Goal: Transaction & Acquisition: Purchase product/service

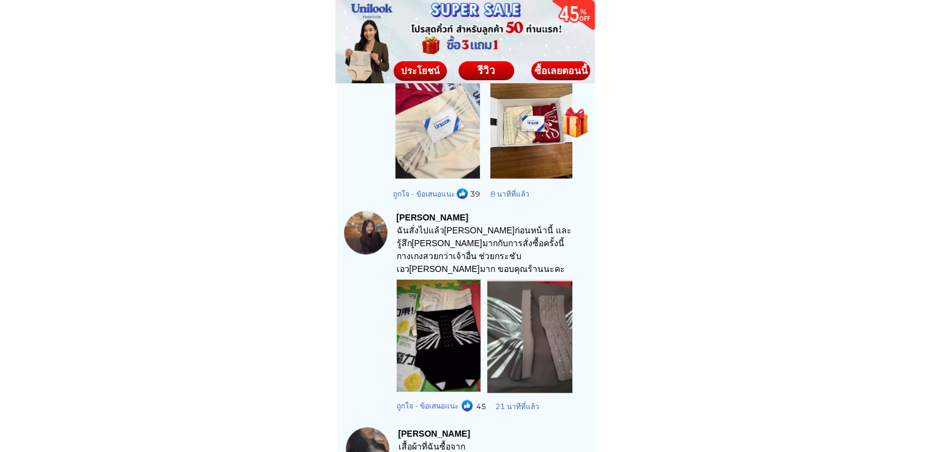
scroll to position [2082, 0]
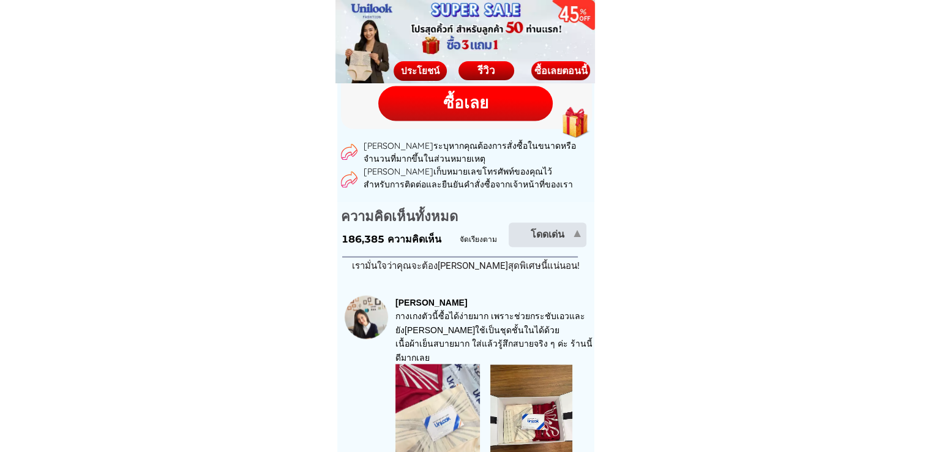
click at [479, 113] on div "ซื้อเลย" at bounding box center [465, 103] width 175 height 24
checkbox input "false"
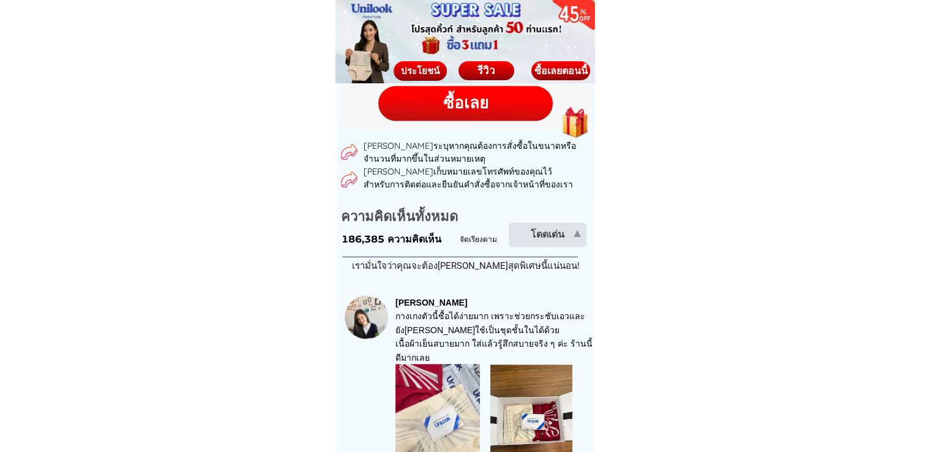
checkbox input "false"
radio input "true"
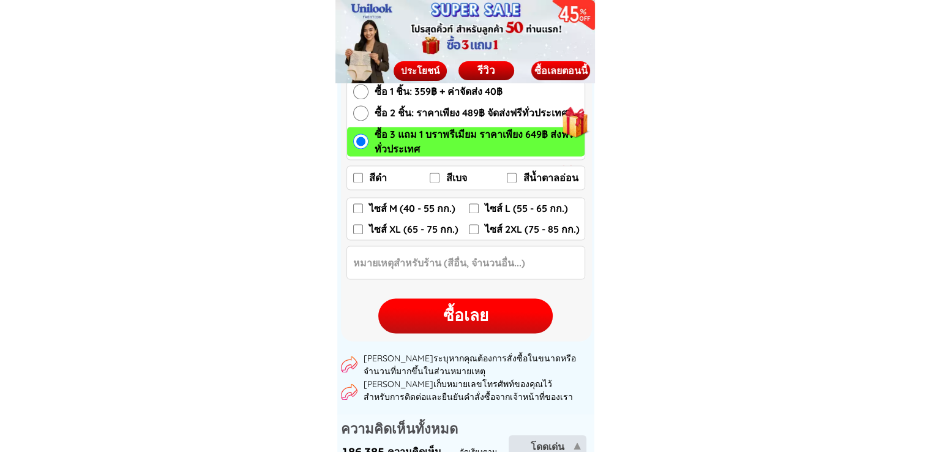
click at [388, 88] on span "ซื้อ 1 ชิ้น: 359฿ + ค่าจัดส่ง 40฿" at bounding box center [439, 91] width 128 height 15
click at [369, 88] on input "ซื้อ 1 ชิ้น: 359฿ + ค่าจัดส่ง 40฿" at bounding box center [360, 91] width 15 height 15
radio input "true"
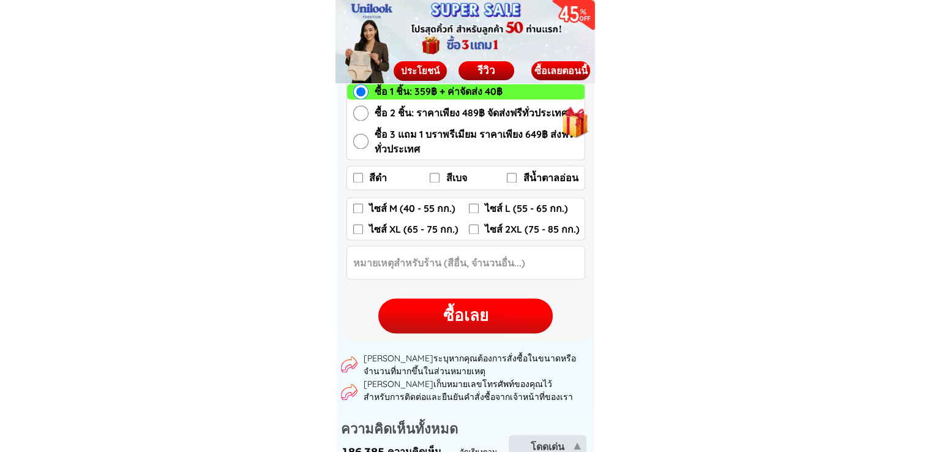
click at [516, 175] on input "สีน้ำตาลอ่อน" at bounding box center [512, 178] width 10 height 10
checkbox input "true"
click at [355, 226] on input "ไซส์ XL (65 - 75 กก.)" at bounding box center [358, 229] width 10 height 10
checkbox input "true"
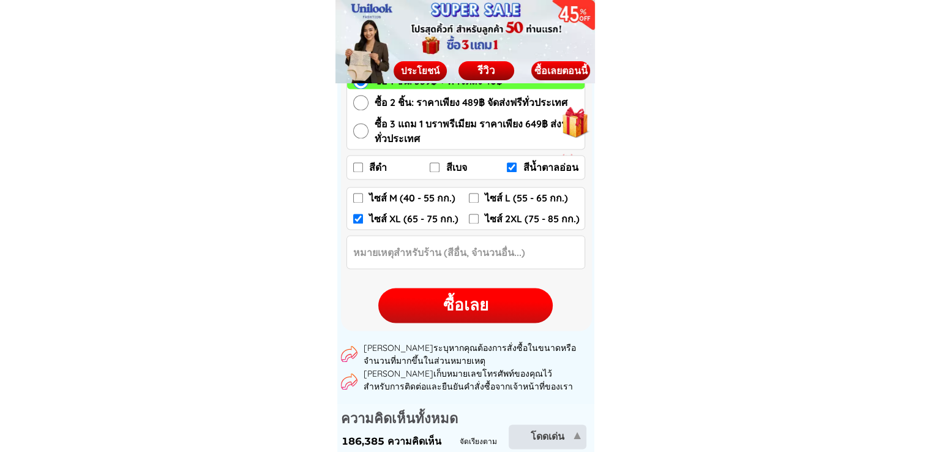
scroll to position [2053, 0]
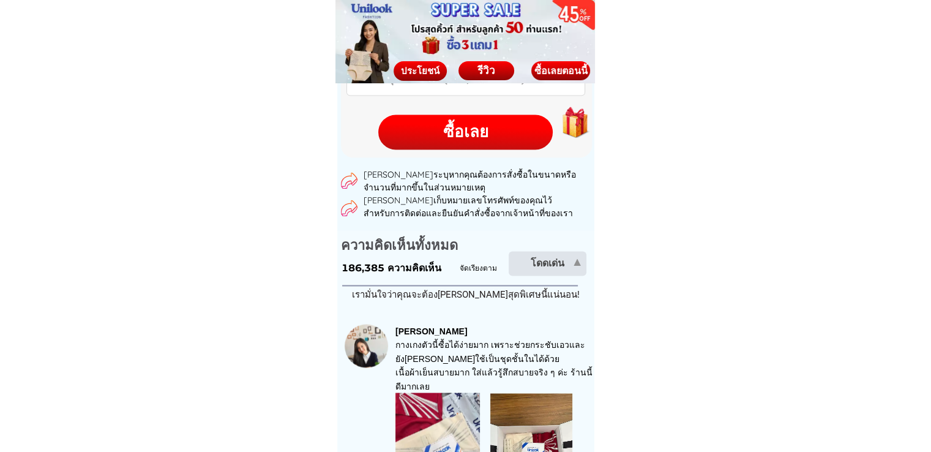
click at [486, 124] on div "ซื้อเลย" at bounding box center [465, 132] width 175 height 24
checkbox input "false"
checkbox input "true"
checkbox input "false"
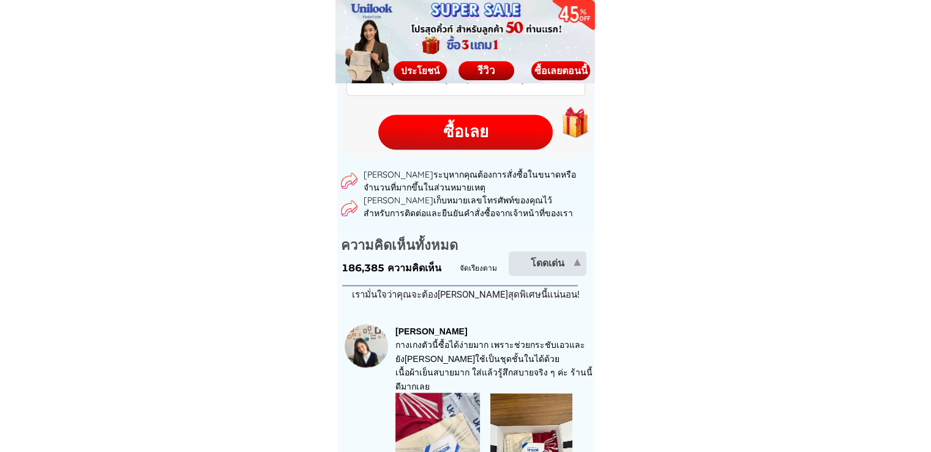
checkbox input "false"
checkbox input "true"
checkbox input "false"
radio input "true"
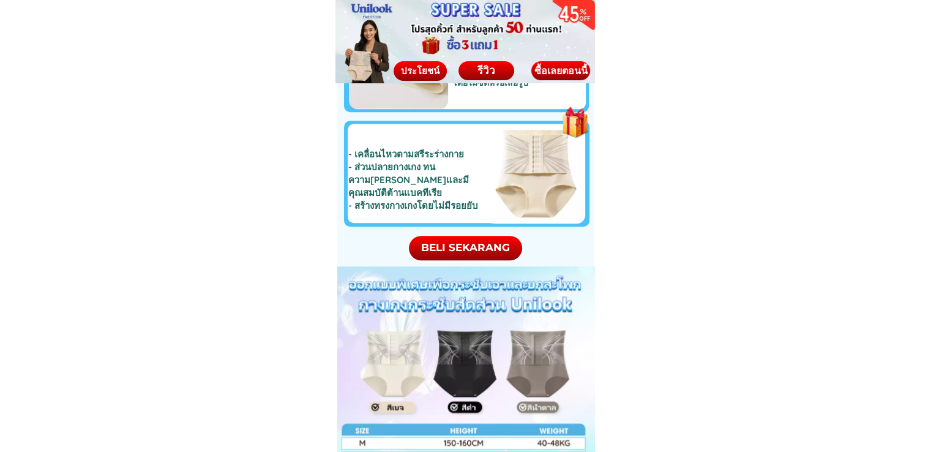
scroll to position [5640, 0]
